Goal: Find specific page/section: Find specific page/section

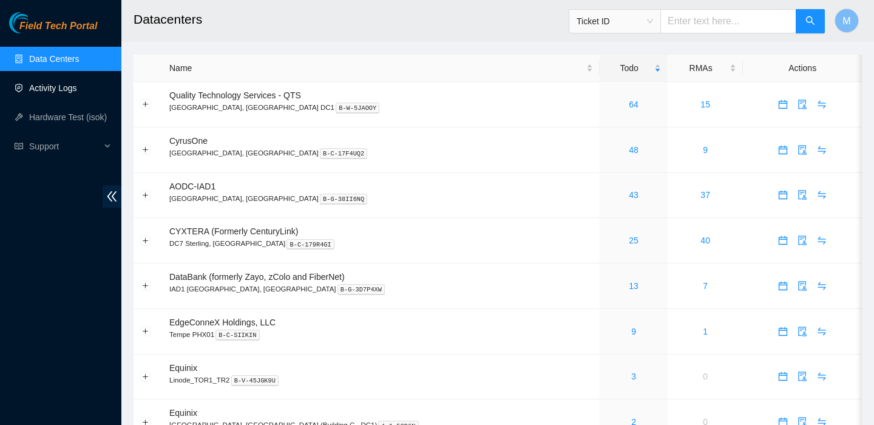
click at [70, 89] on link "Activity Logs" at bounding box center [53, 88] width 48 height 10
